Goal: Task Accomplishment & Management: Use online tool/utility

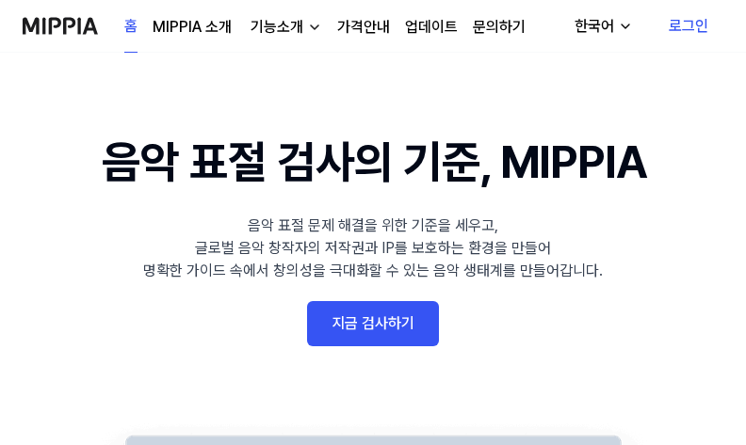
click at [397, 335] on link "지금 검사하기" at bounding box center [373, 323] width 132 height 45
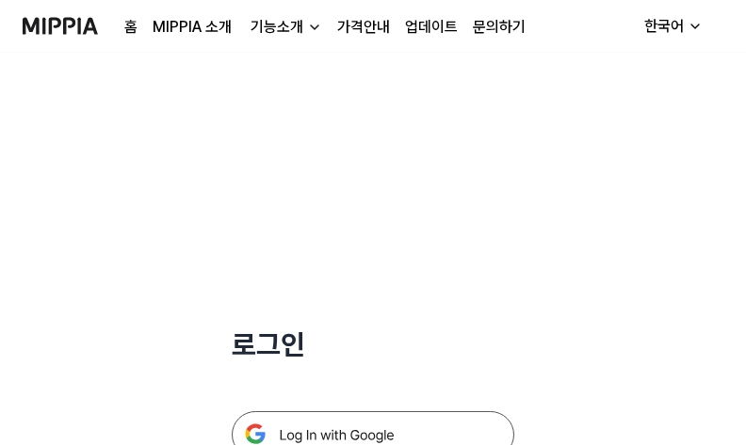
scroll to position [188, 0]
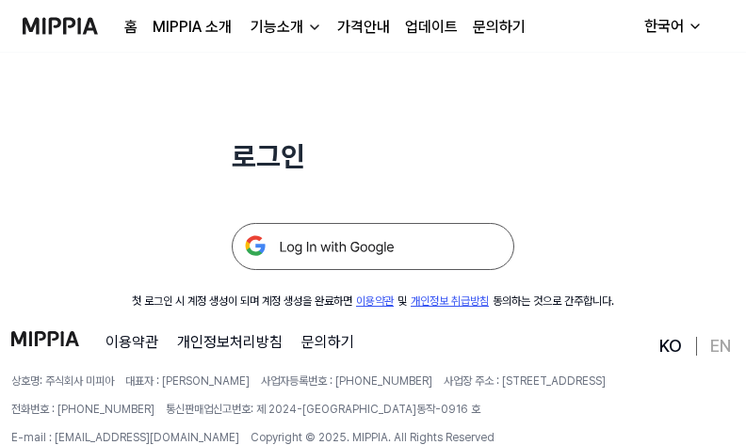
click at [319, 227] on img at bounding box center [373, 246] width 282 height 47
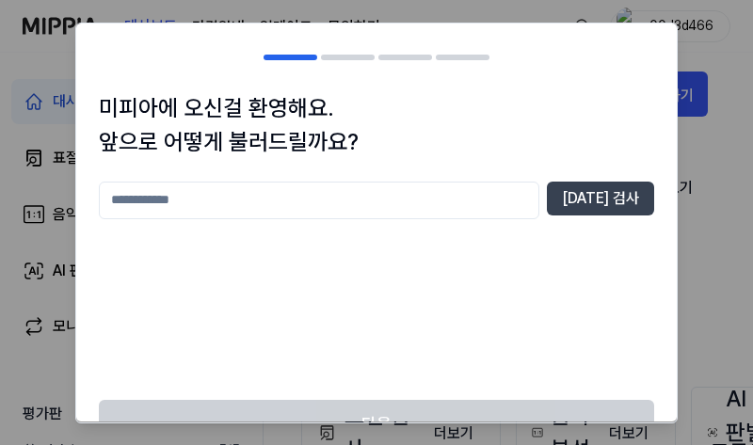
click at [209, 186] on input "text" at bounding box center [319, 201] width 441 height 38
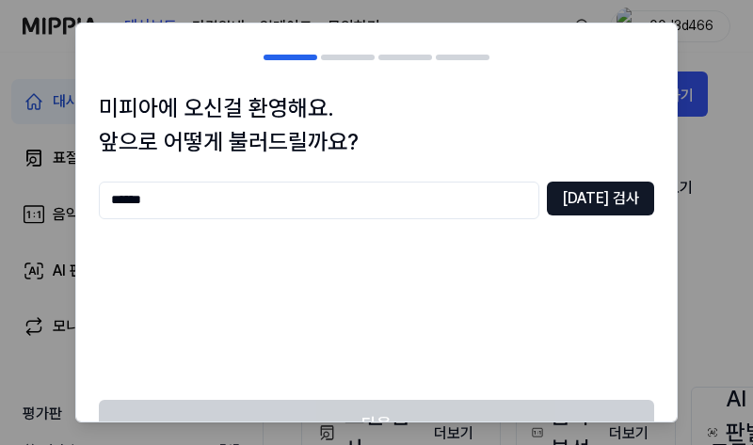
type input "******"
click at [623, 188] on button "[DATE] 검사" at bounding box center [600, 199] width 107 height 34
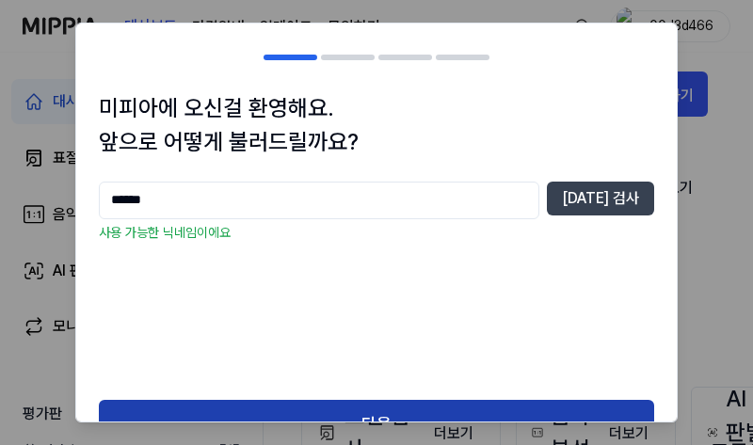
click at [301, 406] on button "다음" at bounding box center [376, 425] width 555 height 50
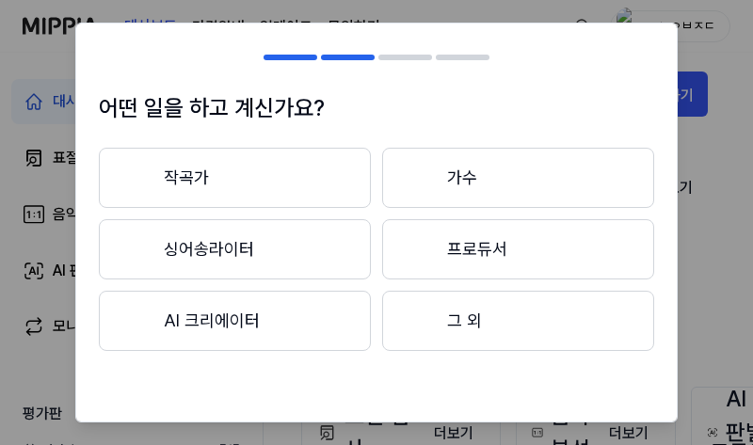
click at [214, 180] on button "작곡가" at bounding box center [235, 178] width 272 height 60
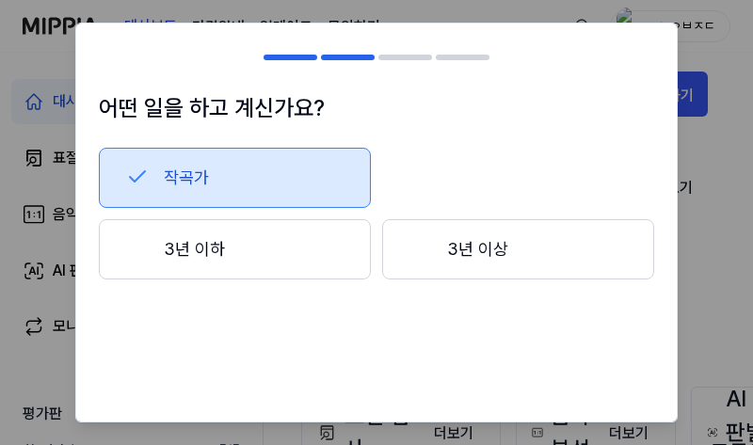
click at [234, 257] on button "3년 이하" at bounding box center [235, 249] width 272 height 60
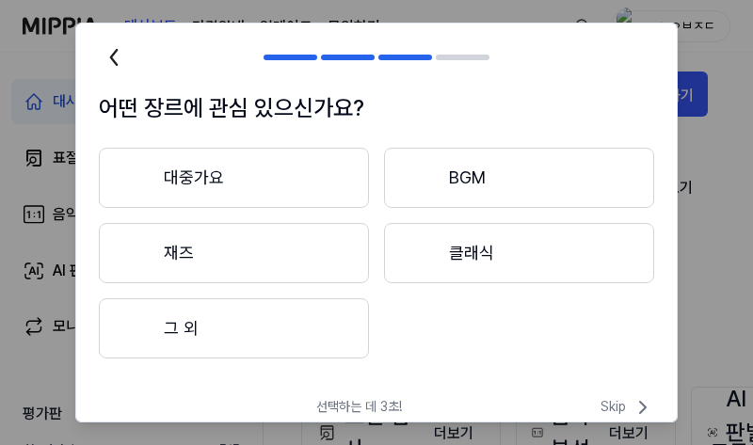
click at [226, 188] on button "대중가요" at bounding box center [234, 178] width 270 height 60
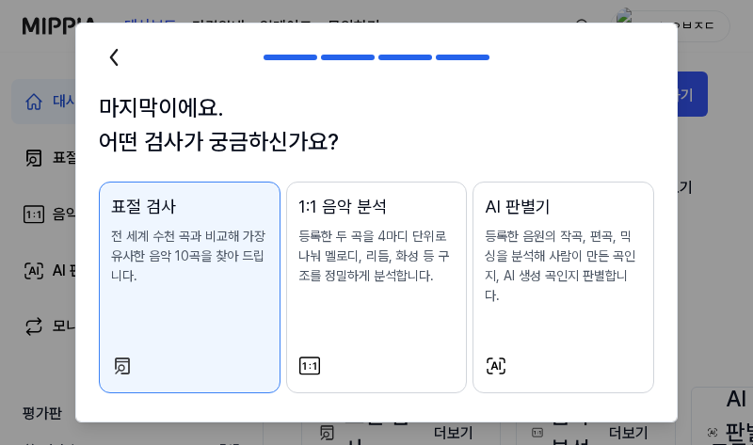
click at [202, 273] on p "전 세계 수천 곡과 비교해 가장 유사한 음악 10곡을 찾아 드립니다." at bounding box center [189, 256] width 157 height 59
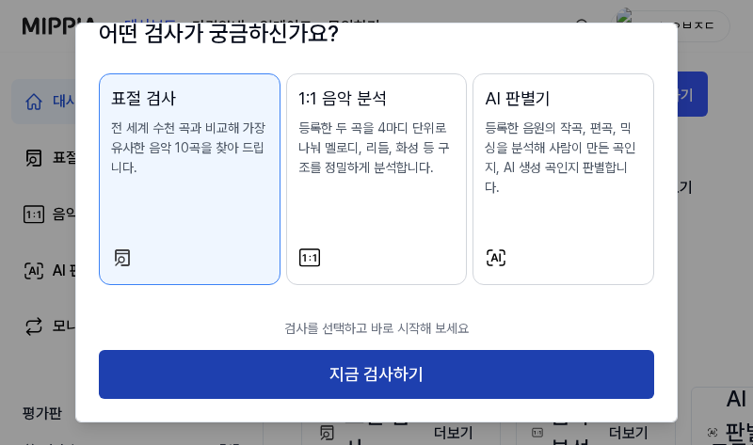
click at [368, 375] on button "지금 검사하기" at bounding box center [376, 375] width 555 height 50
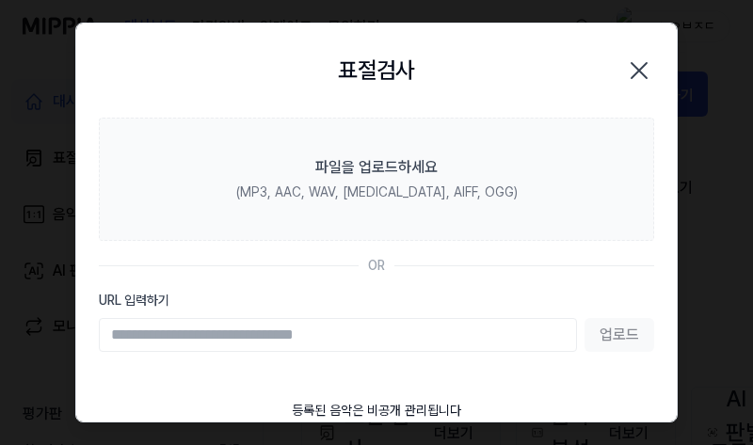
scroll to position [0, 0]
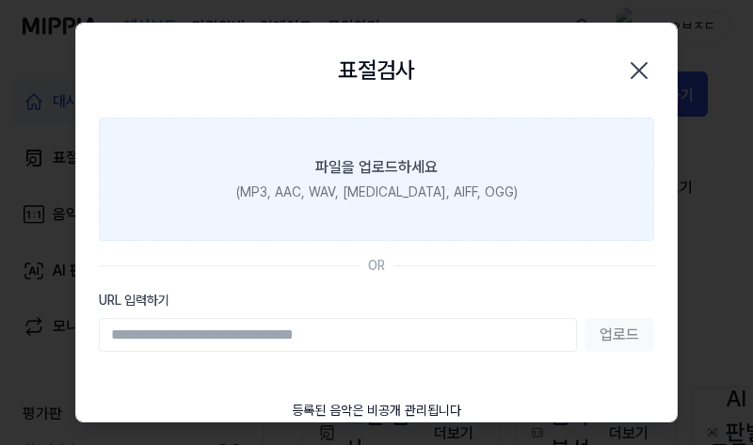
click at [317, 200] on div "(MP3, AAC, WAV, [MEDICAL_DATA], AIFF, OGG)" at bounding box center [376, 193] width 281 height 20
click at [0, 0] on input "파일을 업로드하세요 (MP3, AAC, WAV, [MEDICAL_DATA], AIFF, OGG)" at bounding box center [0, 0] width 0 height 0
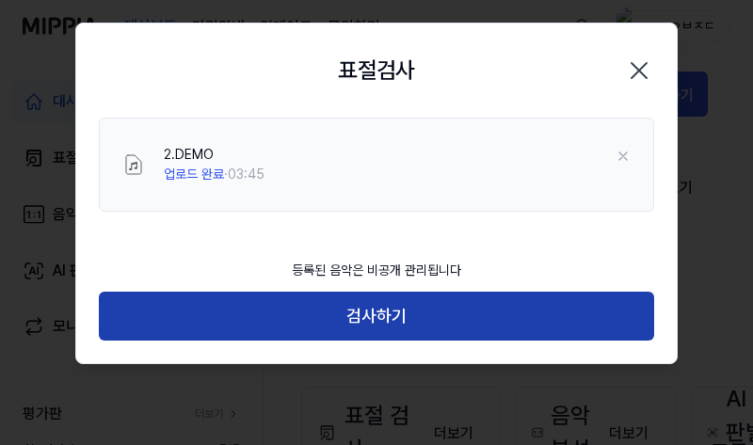
click at [332, 312] on button "검사하기" at bounding box center [376, 317] width 555 height 50
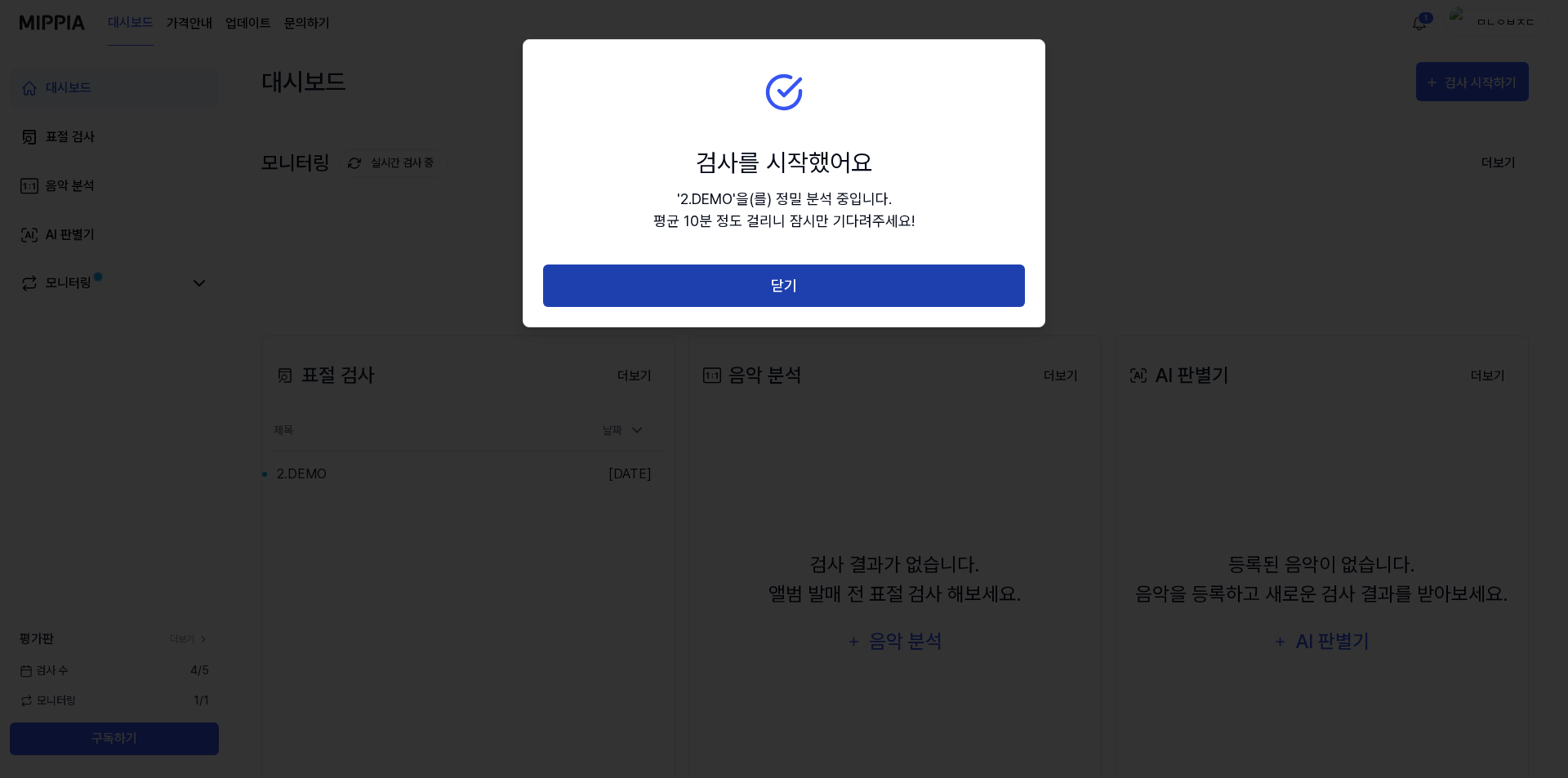
click at [646, 299] on button "닫기" at bounding box center [784, 286] width 482 height 43
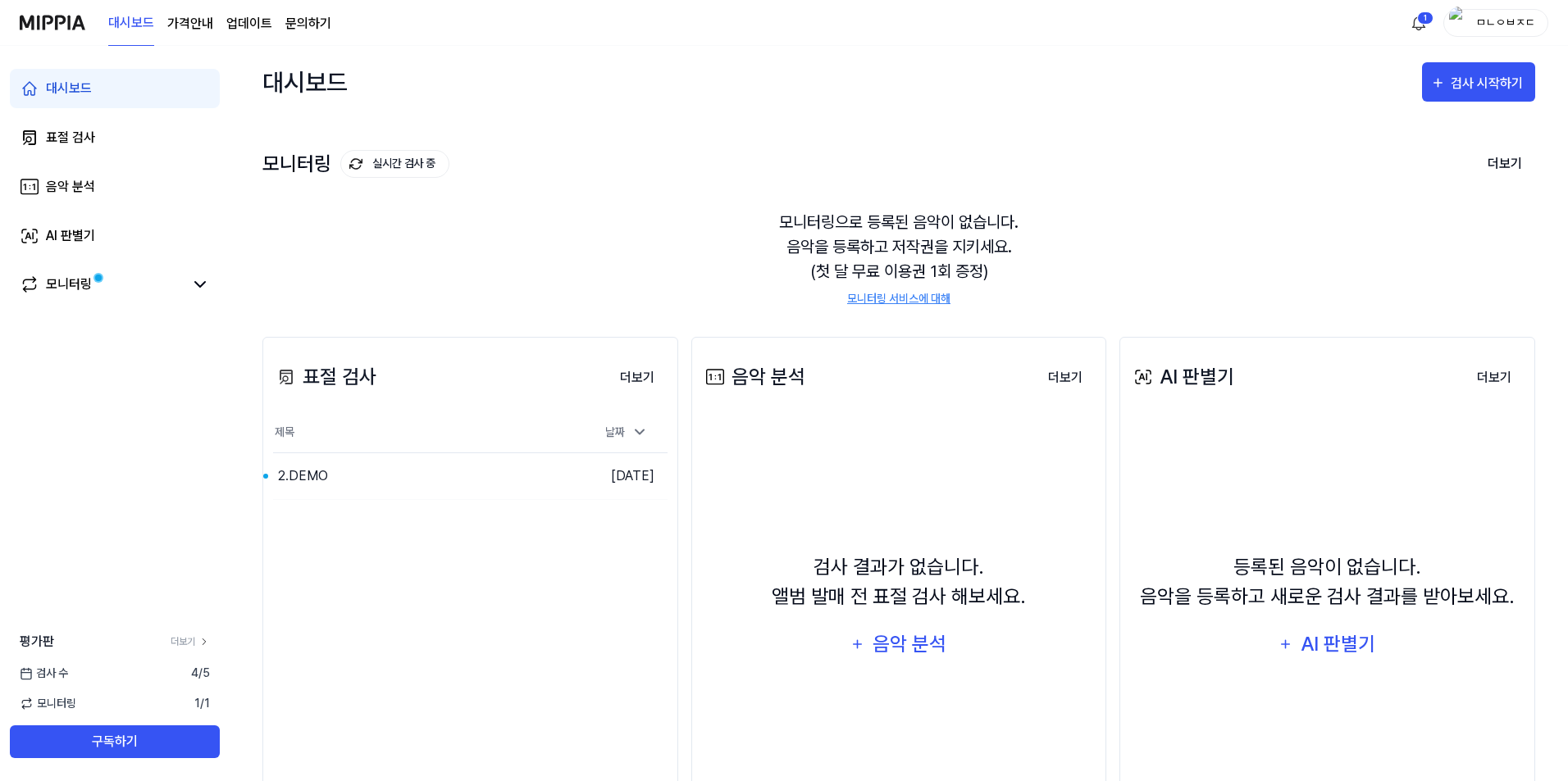
scroll to position [109, 0]
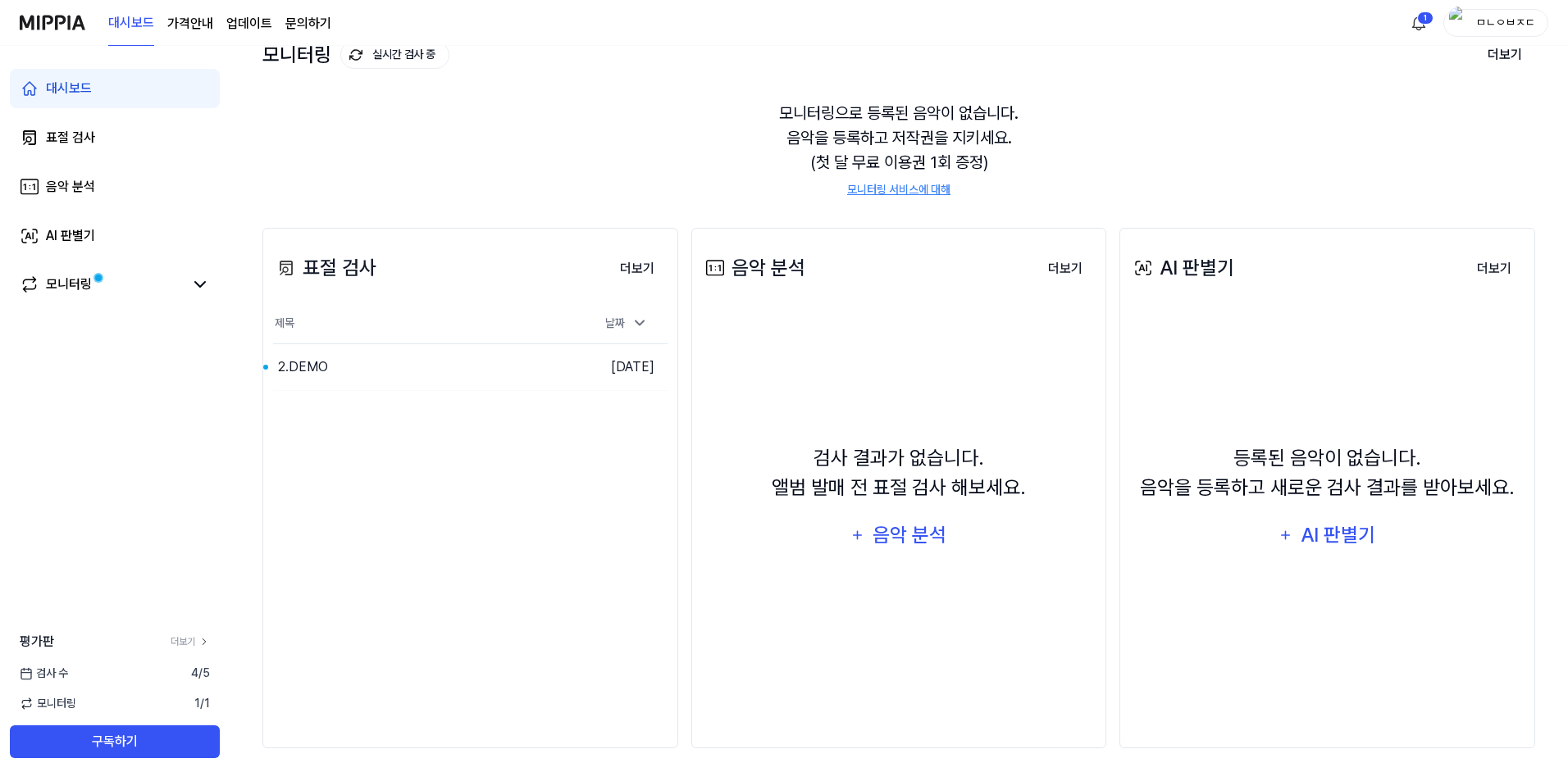
click at [524, 277] on div "표절 검사 더보기" at bounding box center [470, 267] width 395 height 46
click at [593, 377] on td "[DATE]" at bounding box center [618, 367] width 98 height 47
click at [411, 365] on div "2.DEMO" at bounding box center [387, 367] width 229 height 46
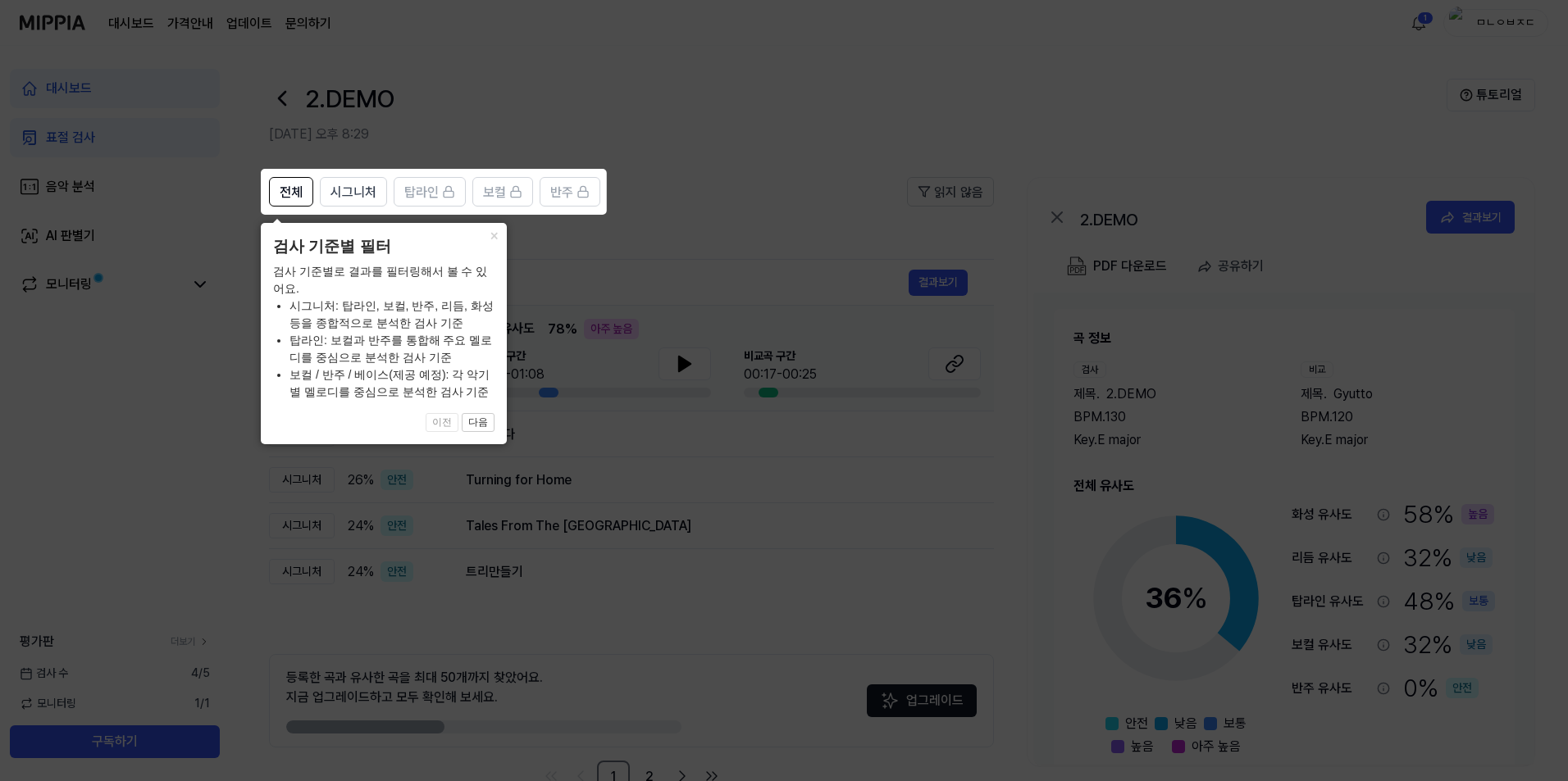
click at [649, 345] on icon at bounding box center [787, 390] width 1574 height 781
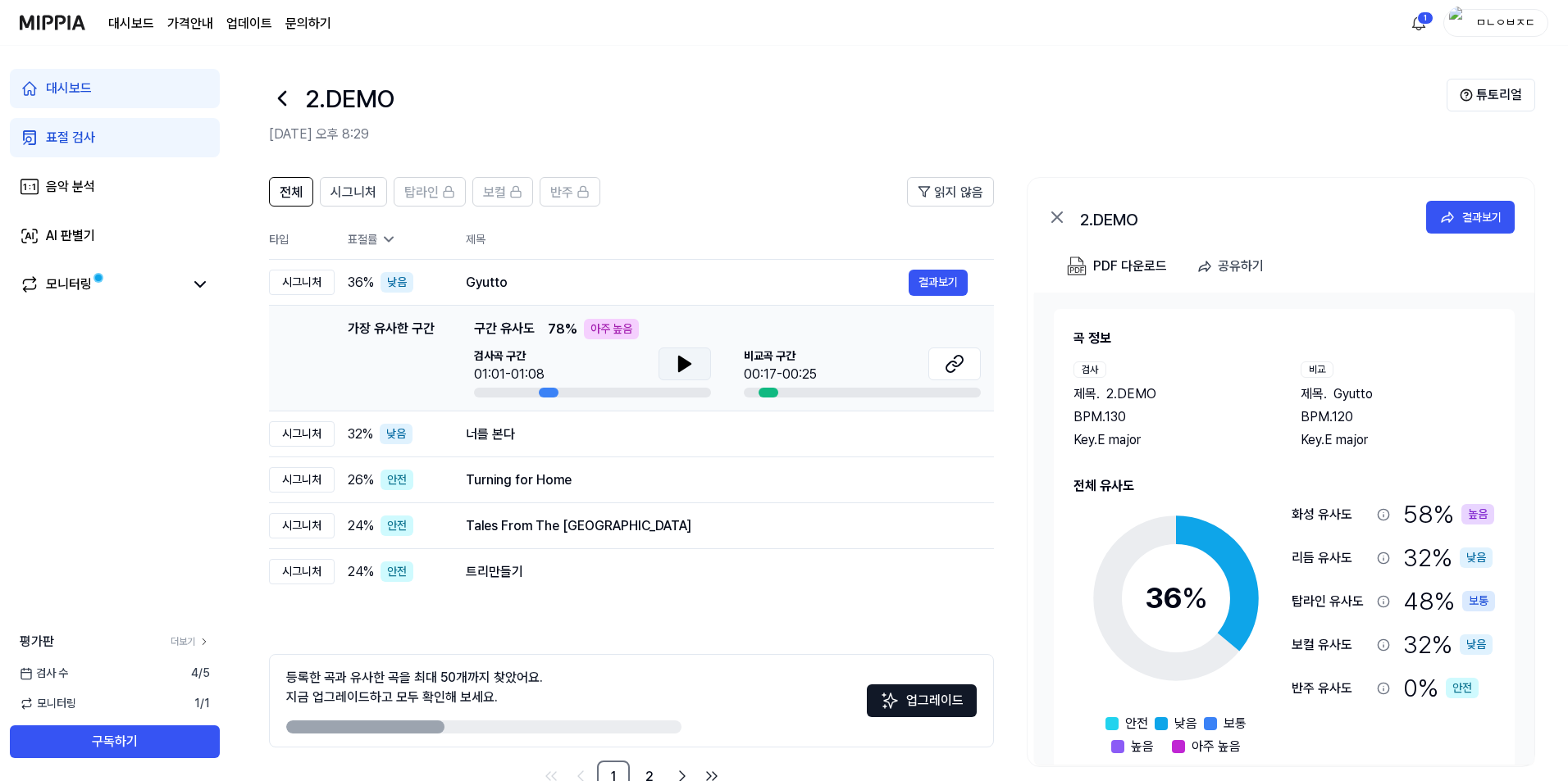
click at [649, 365] on icon at bounding box center [684, 363] width 11 height 15
click at [649, 365] on icon at bounding box center [681, 363] width 3 height 13
click at [649, 369] on icon at bounding box center [685, 364] width 20 height 20
click at [649, 380] on div "[GEOGRAPHIC_DATA] 구간 00:17-00:25" at bounding box center [862, 372] width 237 height 50
drag, startPoint x: 830, startPoint y: 365, endPoint x: 906, endPoint y: 368, distance: 76.1
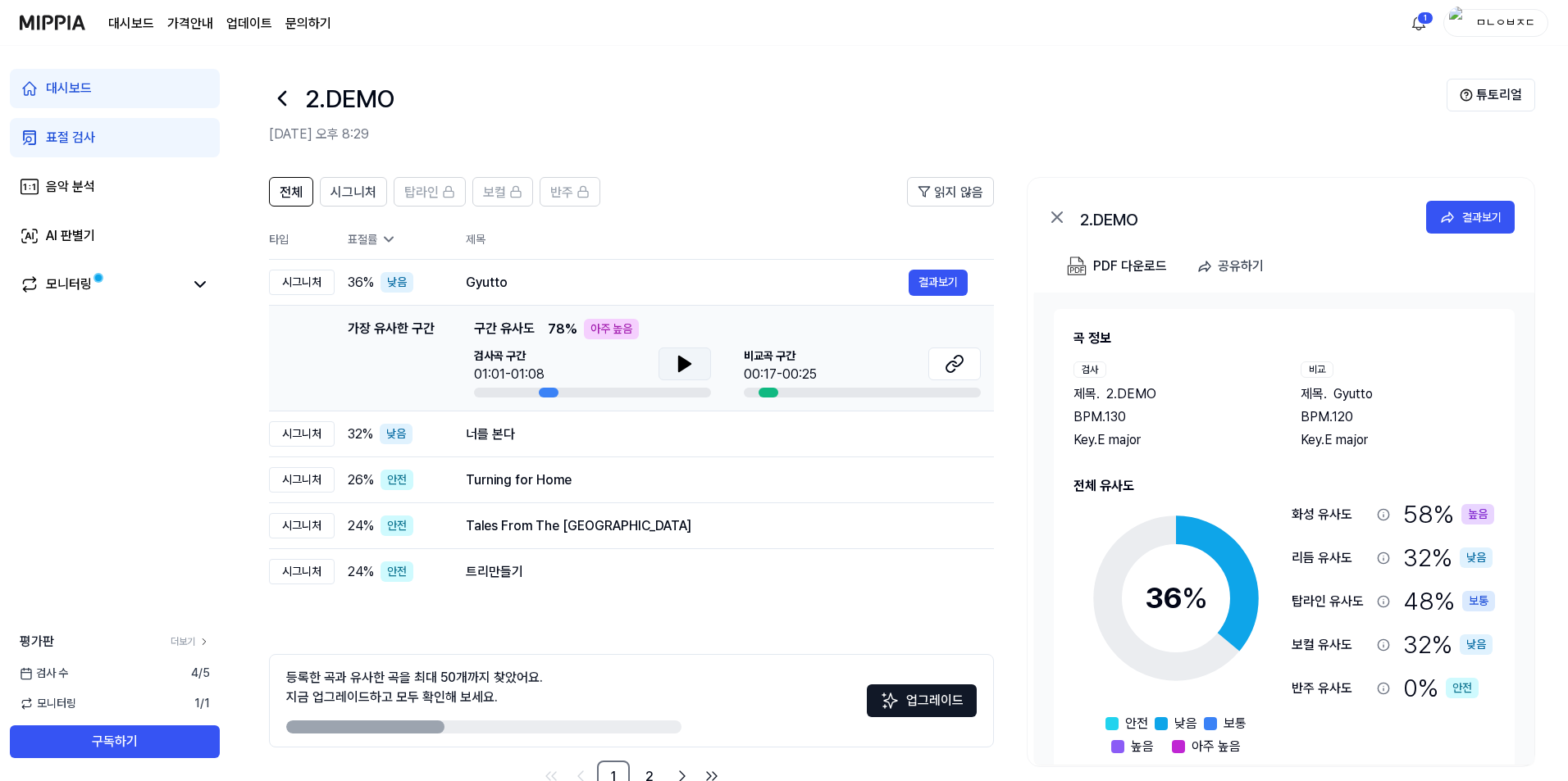
click at [649, 364] on div "[GEOGRAPHIC_DATA] 구간 00:17-00:25" at bounding box center [862, 366] width 237 height 37
click at [649, 365] on button at bounding box center [955, 364] width 52 height 33
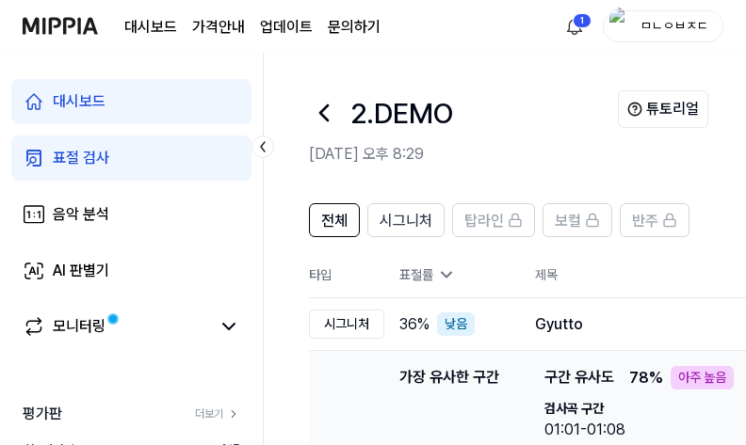
drag, startPoint x: 474, startPoint y: 126, endPoint x: 575, endPoint y: 120, distance: 100.9
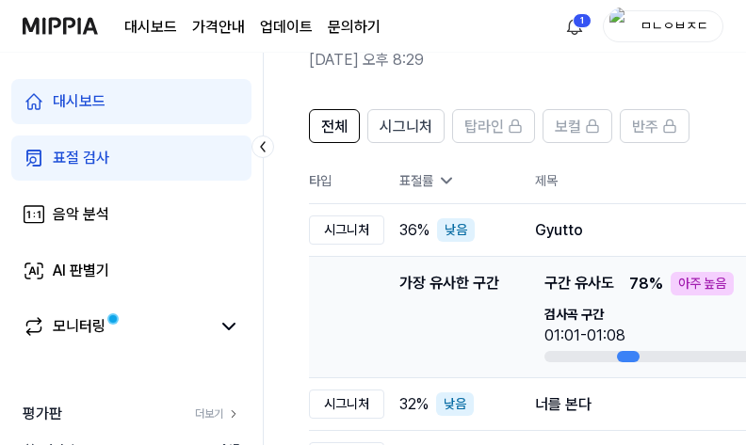
drag, startPoint x: 382, startPoint y: 318, endPoint x: 491, endPoint y: 297, distance: 111.1
drag, startPoint x: 523, startPoint y: 196, endPoint x: 642, endPoint y: 178, distance: 119.9
drag, startPoint x: 441, startPoint y: 174, endPoint x: 682, endPoint y: 154, distance: 241.8
drag, startPoint x: 469, startPoint y: 148, endPoint x: 570, endPoint y: 147, distance: 100.7
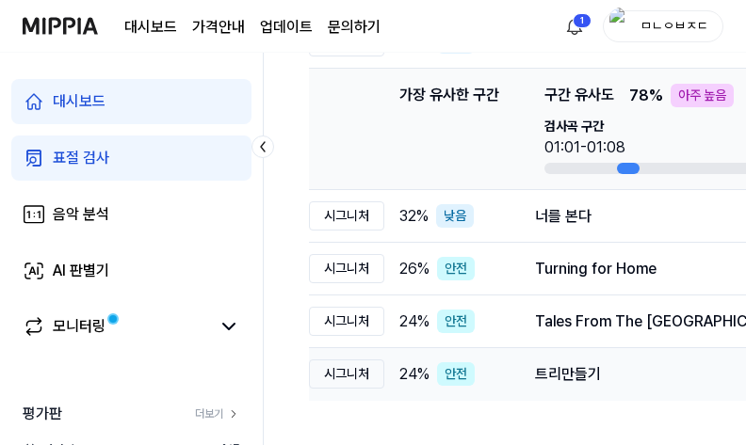
drag, startPoint x: 516, startPoint y: 401, endPoint x: 565, endPoint y: 399, distance: 49.0
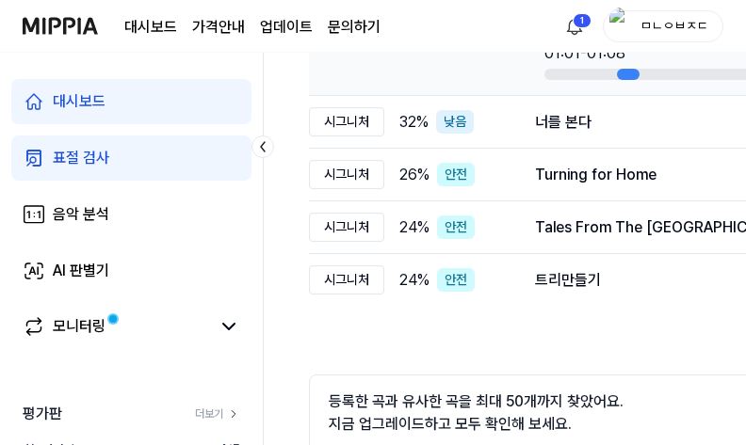
scroll to position [471, 0]
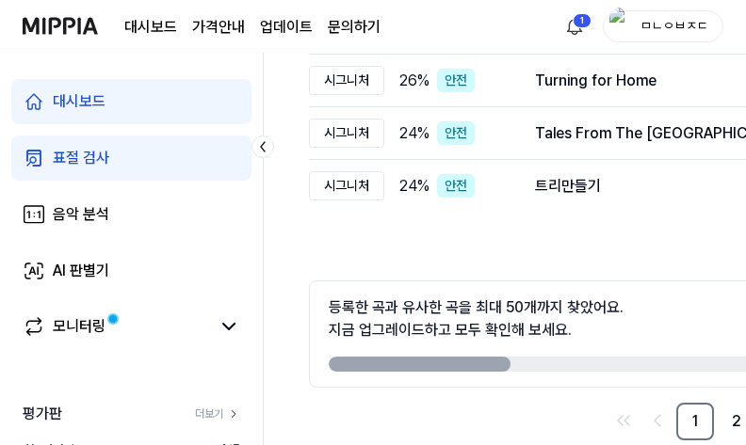
drag, startPoint x: 463, startPoint y: 361, endPoint x: 513, endPoint y: 361, distance: 49.9
click at [513, 361] on div at bounding box center [556, 364] width 454 height 15
drag, startPoint x: 455, startPoint y: 361, endPoint x: 534, endPoint y: 363, distance: 79.1
click at [534, 363] on div at bounding box center [556, 364] width 454 height 15
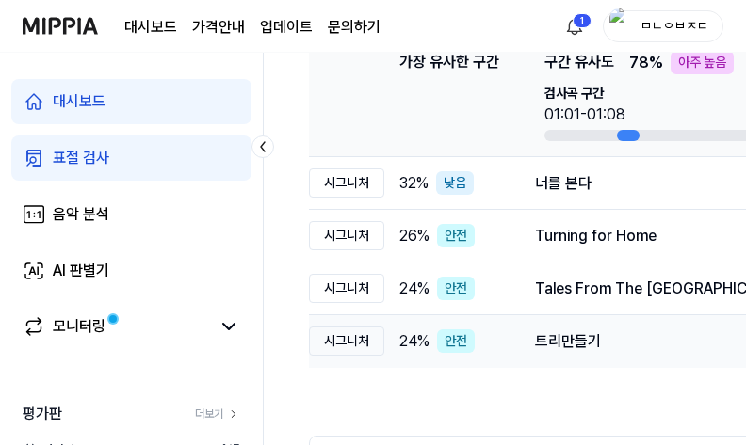
scroll to position [409, 0]
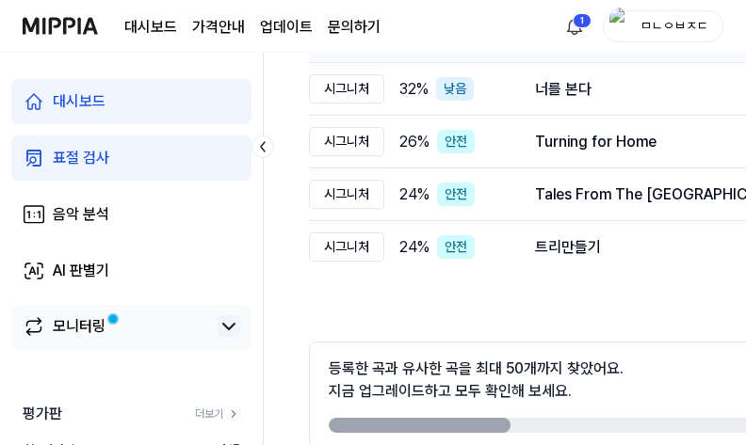
click at [230, 332] on icon at bounding box center [228, 326] width 23 height 23
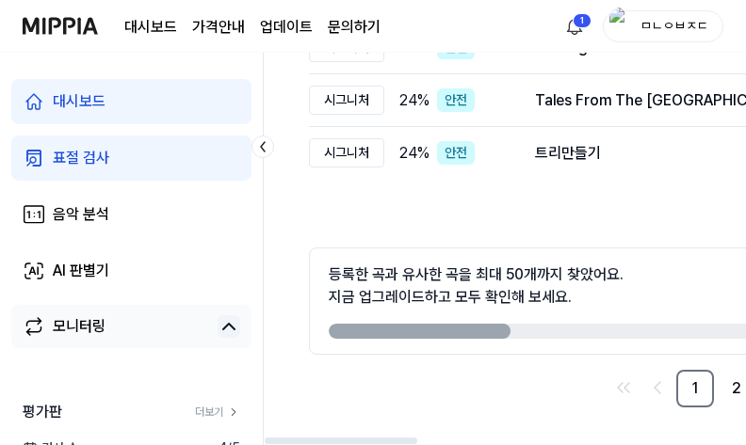
drag, startPoint x: 430, startPoint y: 329, endPoint x: 544, endPoint y: 324, distance: 114.0
click at [544, 324] on div at bounding box center [556, 331] width 454 height 15
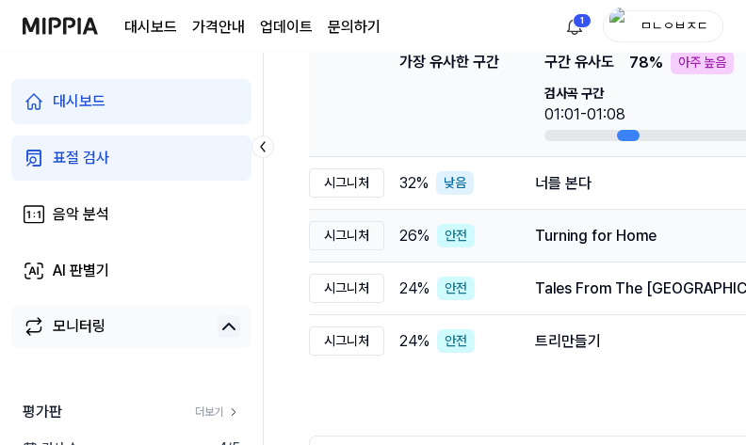
drag, startPoint x: 531, startPoint y: 258, endPoint x: 684, endPoint y: 255, distance: 153.5
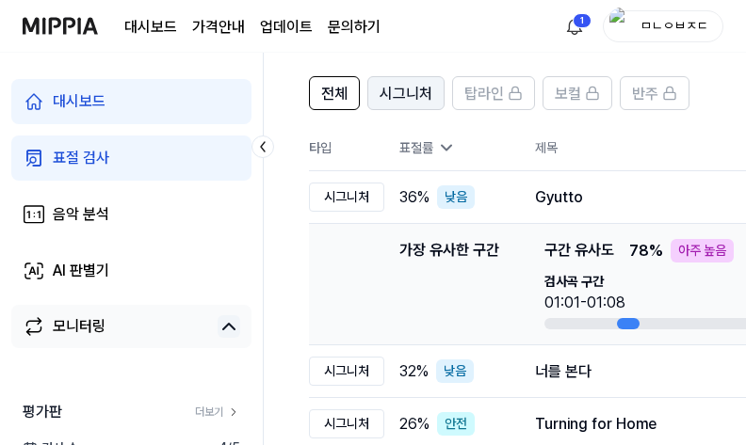
click at [407, 95] on span "시그니처" at bounding box center [405, 94] width 53 height 23
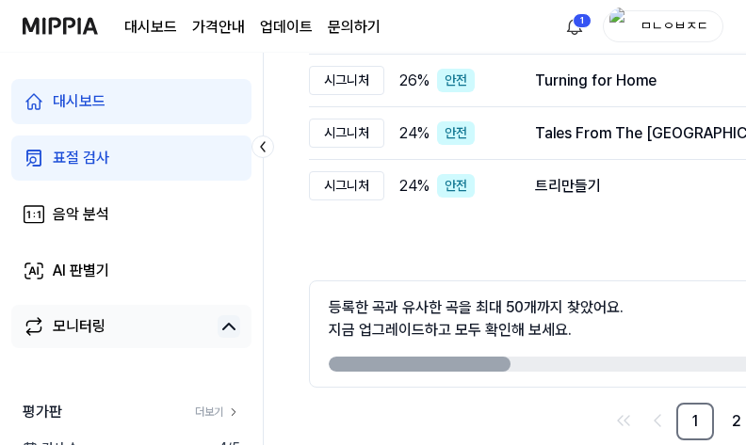
scroll to position [504, 0]
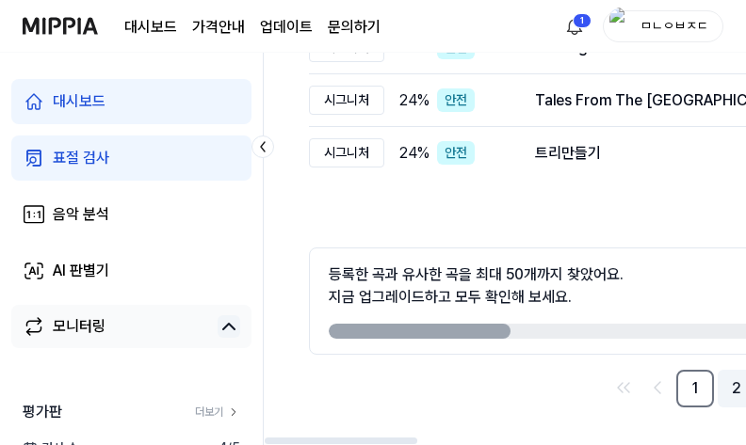
click at [732, 381] on link "2" at bounding box center [736, 389] width 38 height 38
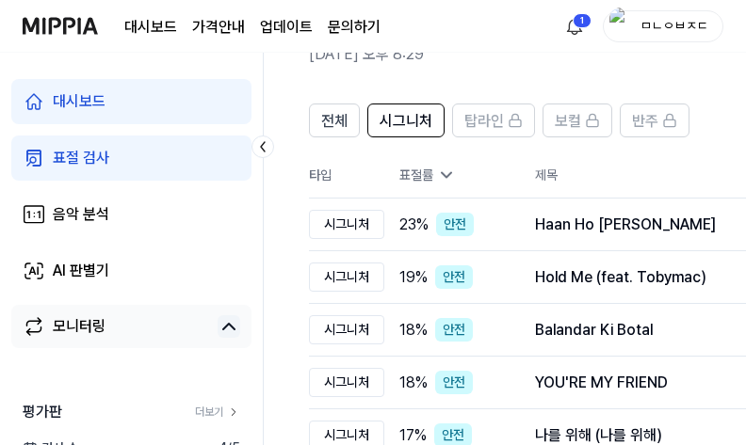
scroll to position [476, 0]
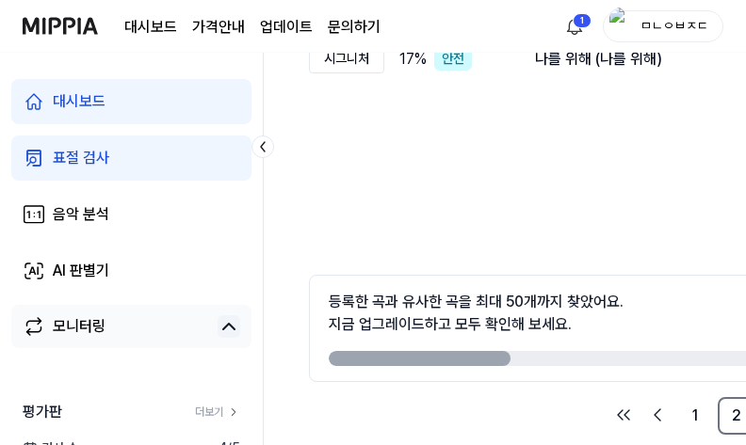
drag, startPoint x: 420, startPoint y: 360, endPoint x: 591, endPoint y: 374, distance: 171.9
click at [513, 364] on div at bounding box center [556, 358] width 454 height 15
click at [691, 418] on link "1" at bounding box center [695, 416] width 38 height 38
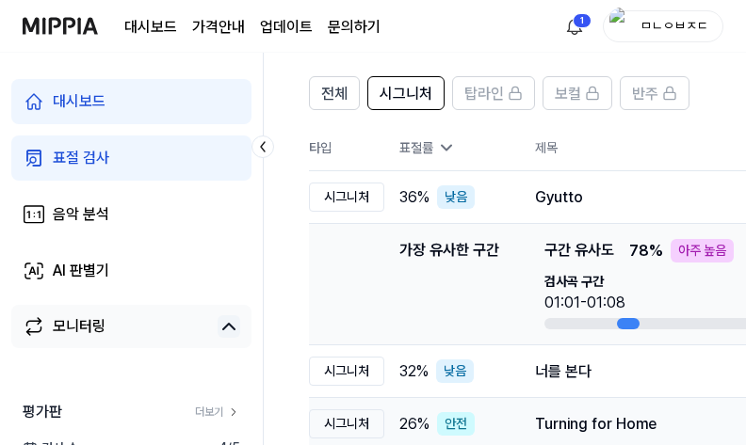
scroll to position [52, 0]
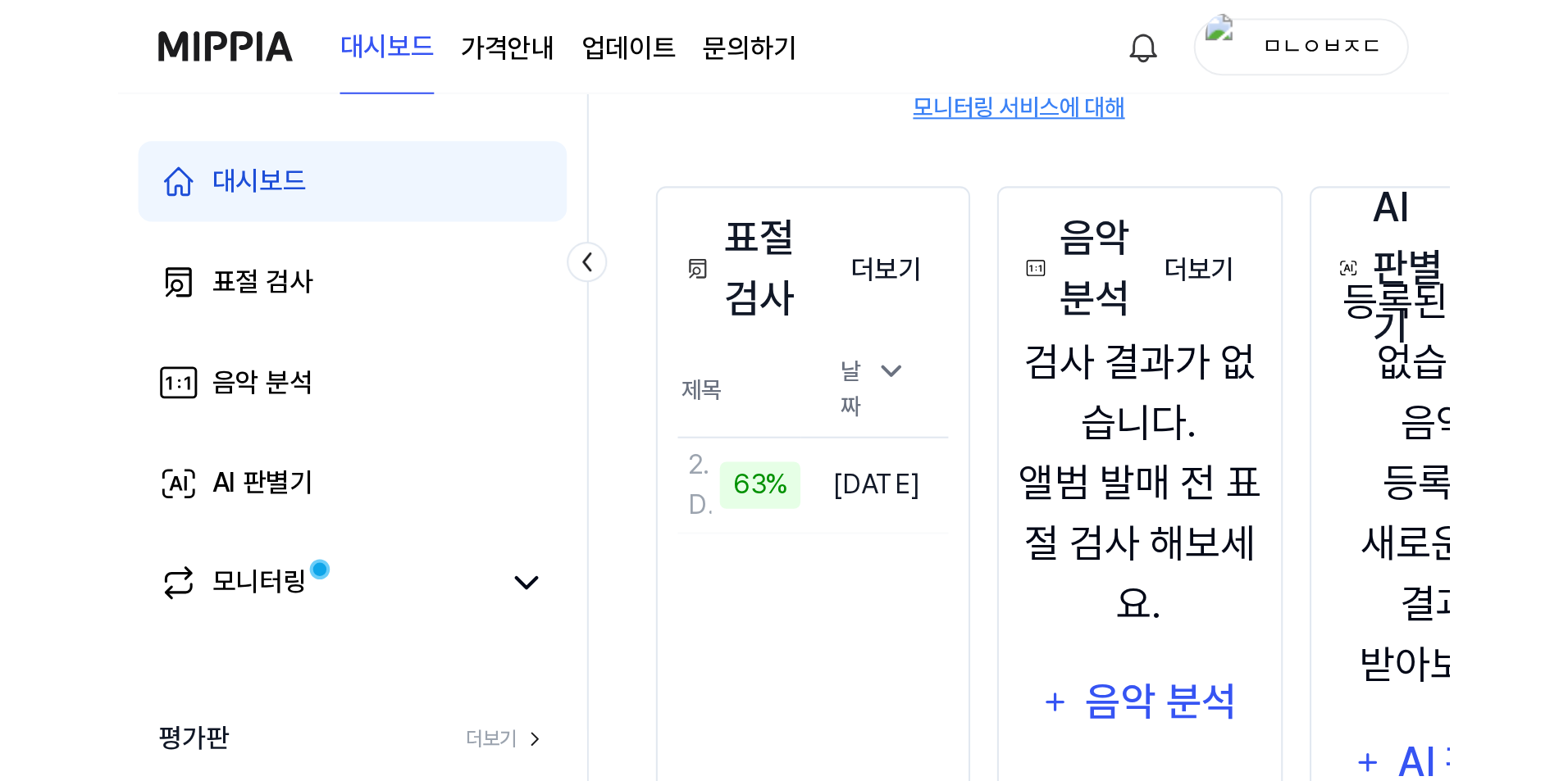
scroll to position [77, 0]
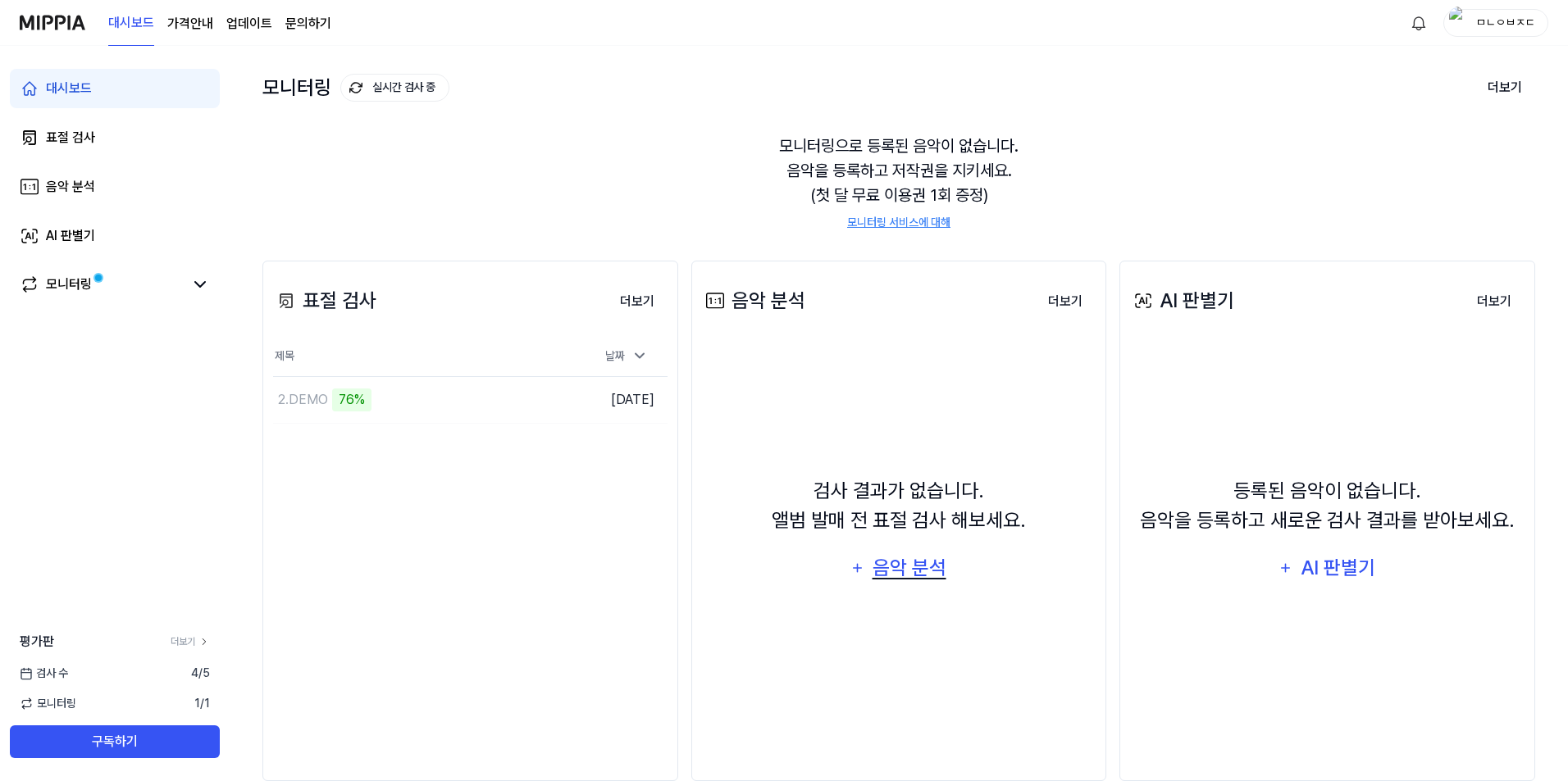
click at [649, 380] on div "음악 분석" at bounding box center [909, 568] width 78 height 31
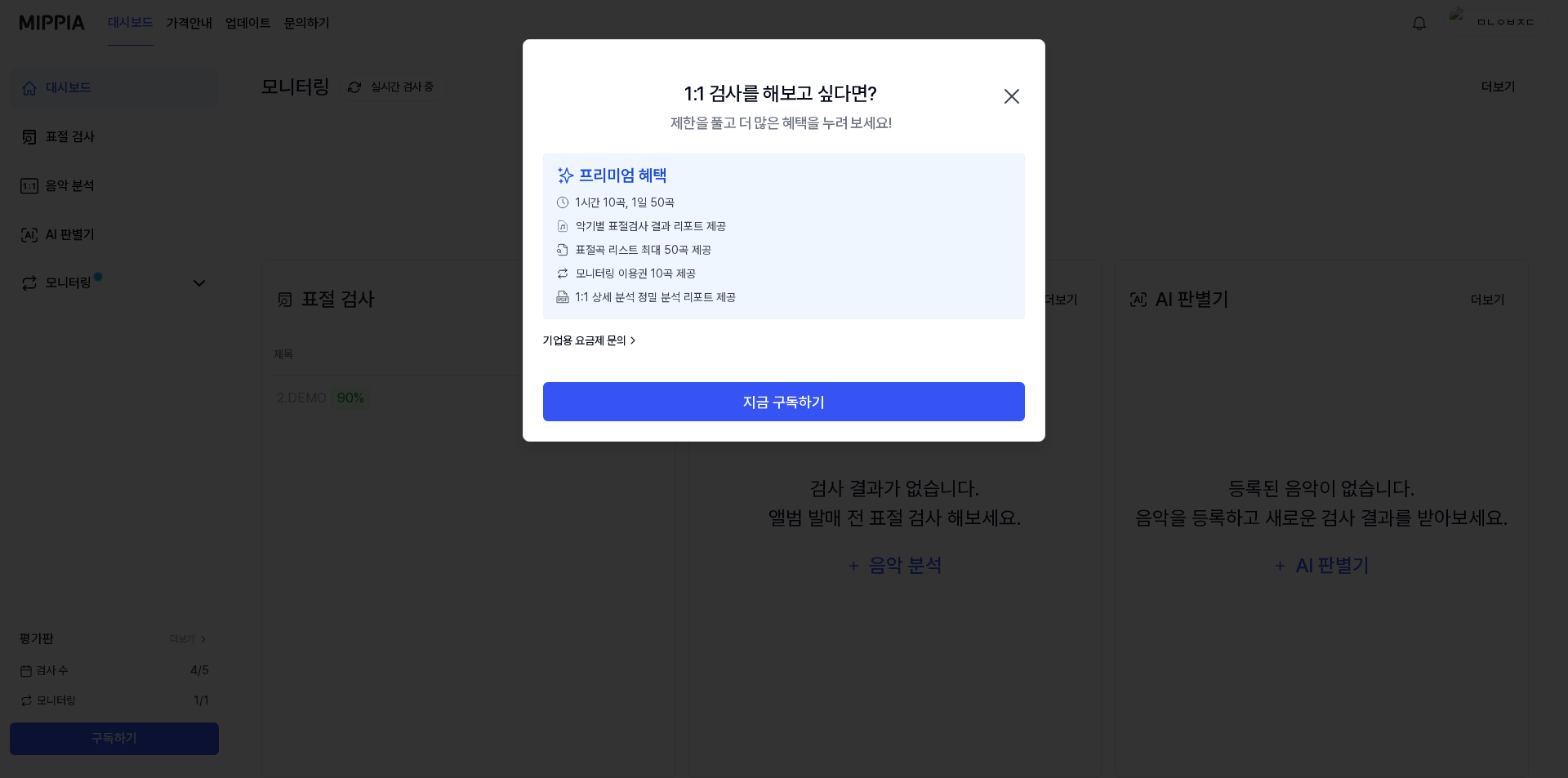
click at [646, 97] on icon "button" at bounding box center [1012, 96] width 13 height 13
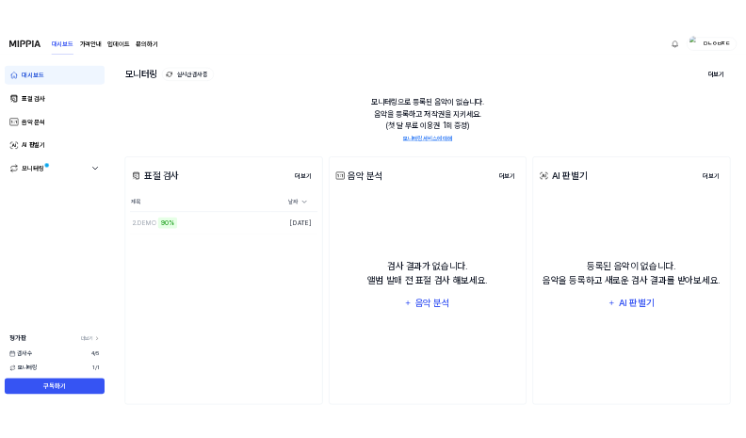
scroll to position [125, 0]
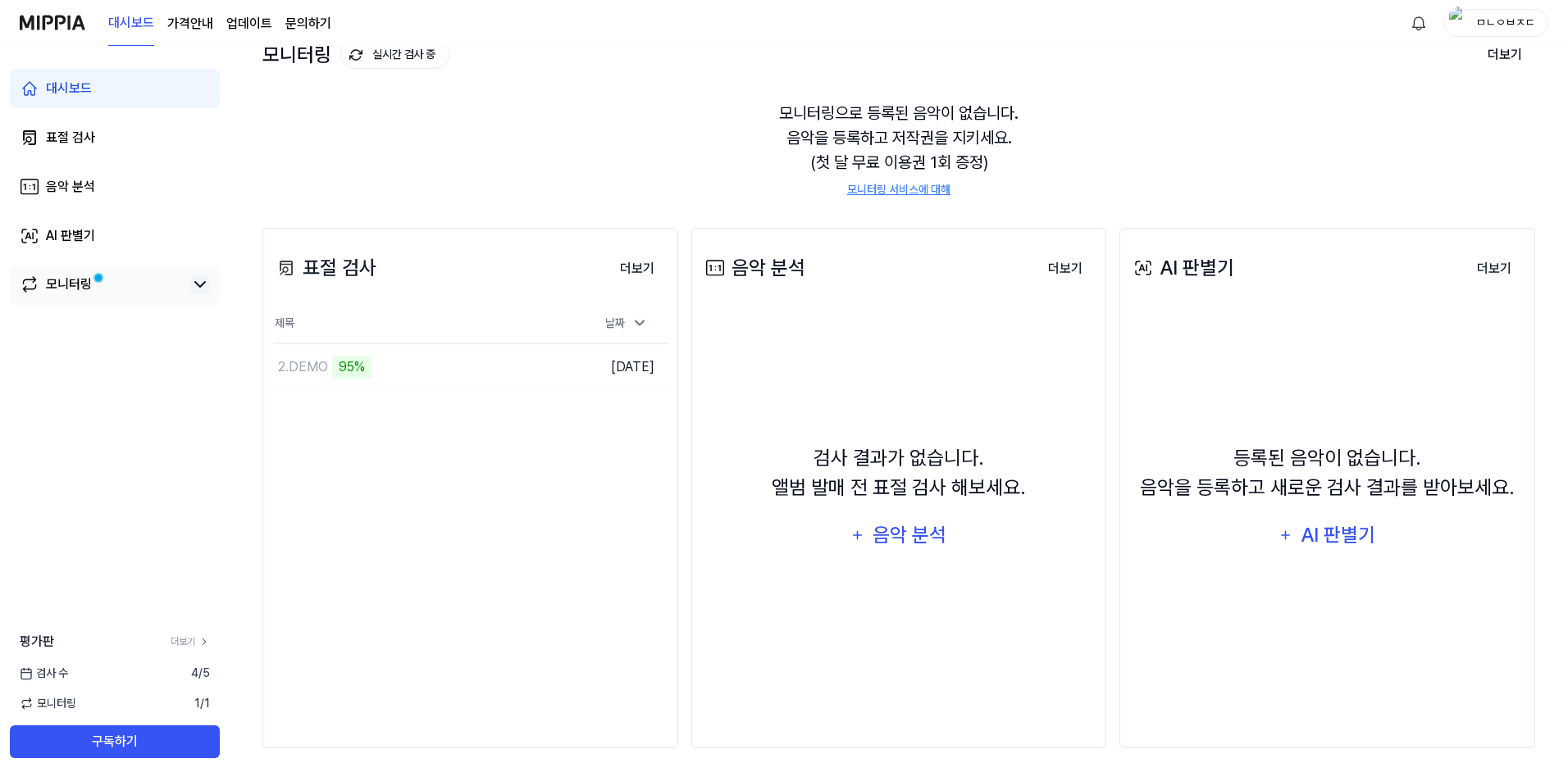
click at [206, 282] on icon at bounding box center [199, 284] width 20 height 20
click at [198, 286] on icon at bounding box center [199, 284] width 20 height 20
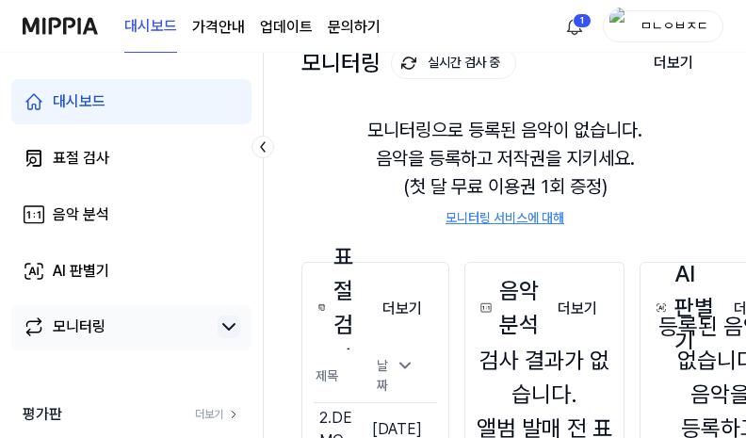
scroll to position [313, 0]
